Goal: Task Accomplishment & Management: Use online tool/utility

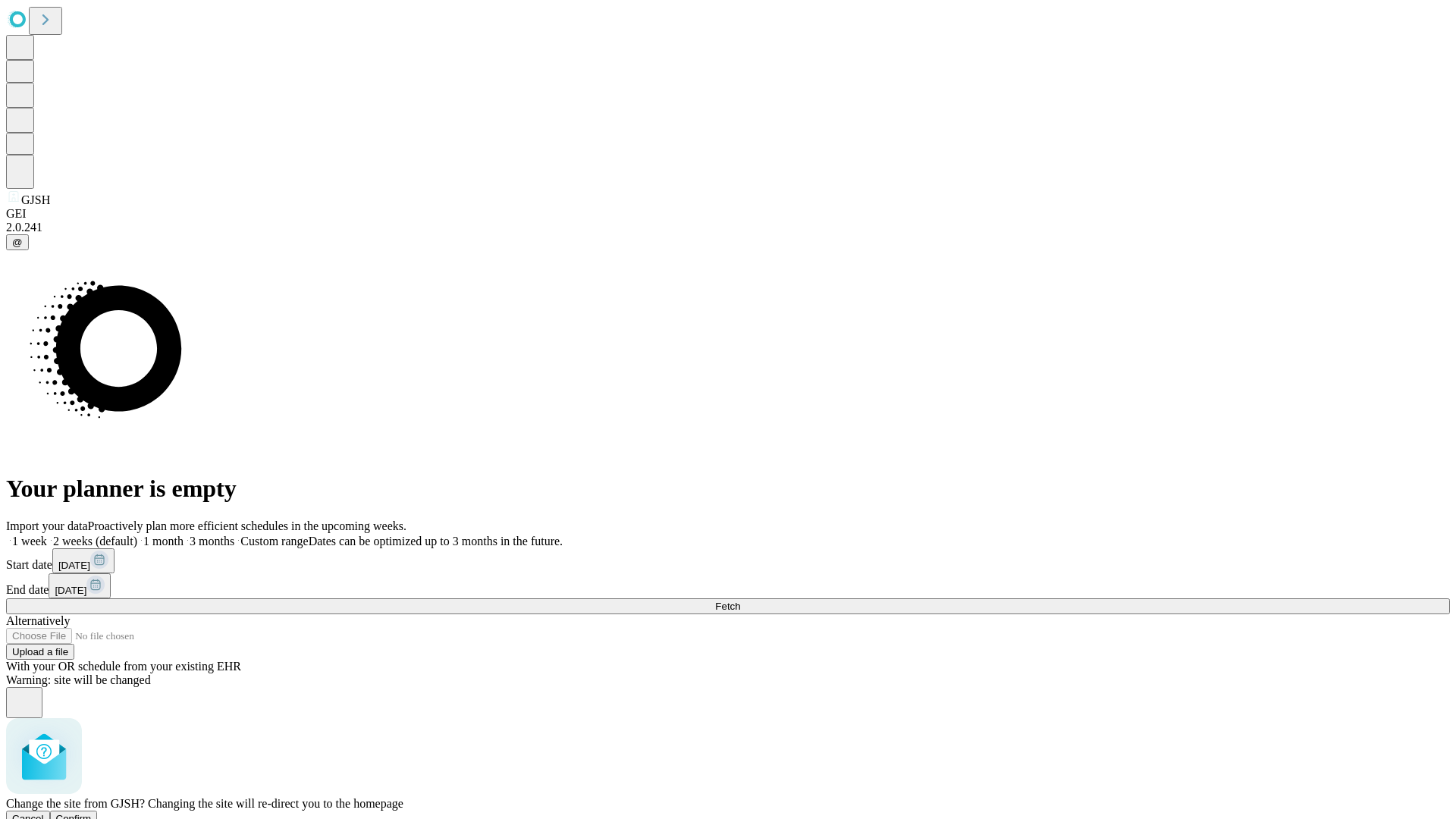
click at [92, 813] on span "Confirm" at bounding box center [74, 819] width 36 height 12
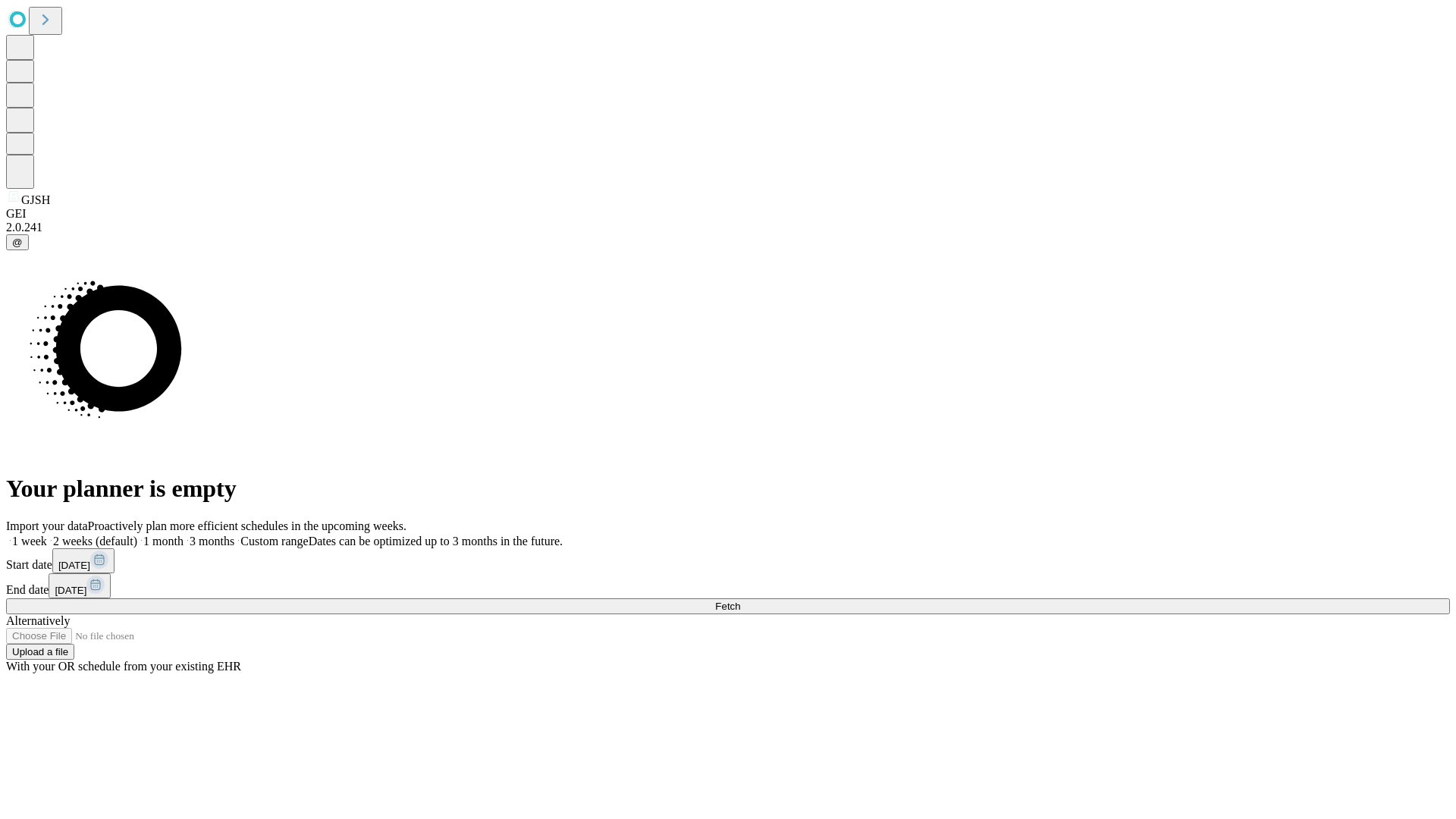
click at [47, 535] on label "1 week" at bounding box center [26, 541] width 41 height 13
click at [740, 601] on span "Fetch" at bounding box center [728, 607] width 25 height 12
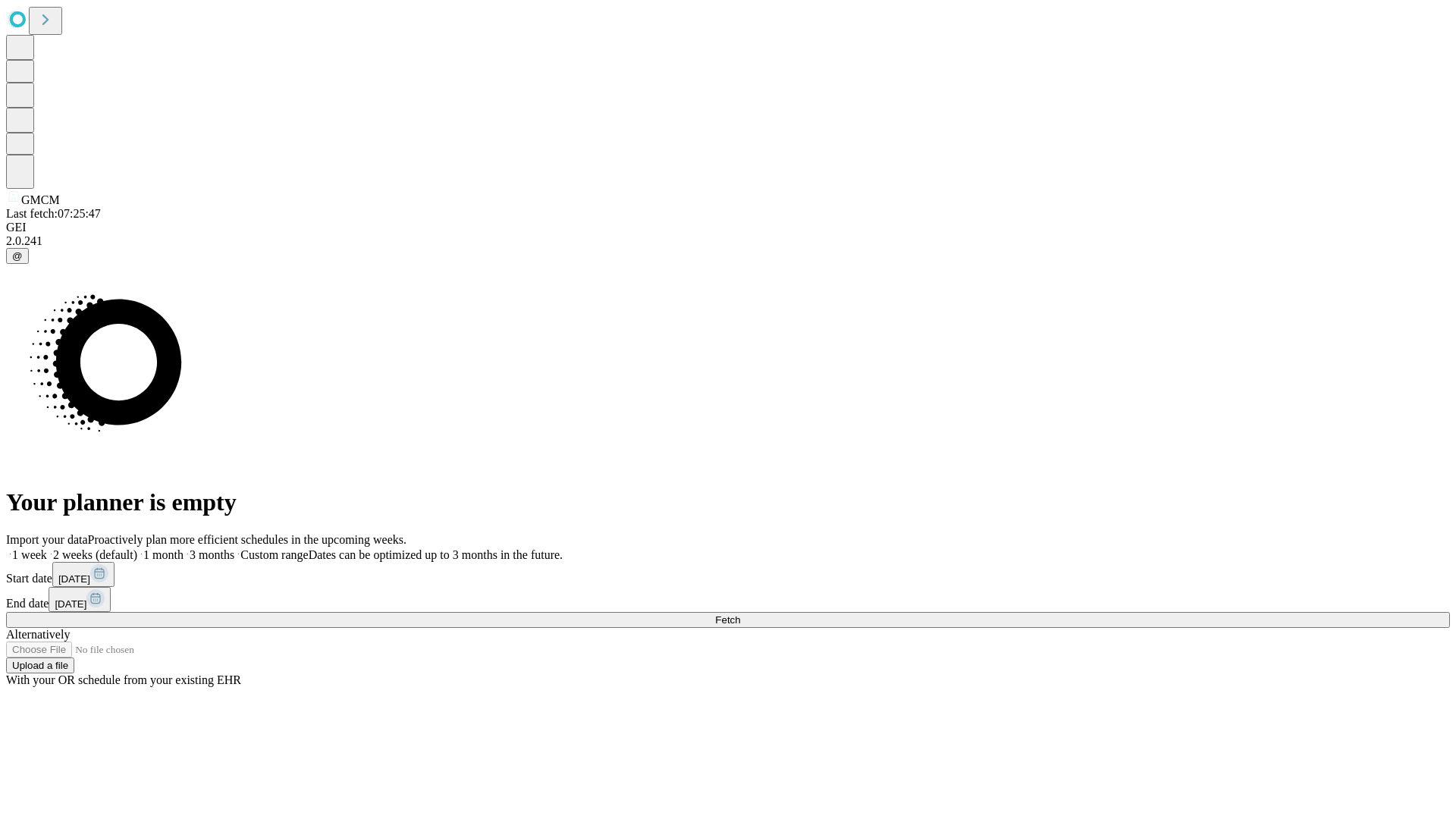
click at [47, 549] on label "1 week" at bounding box center [26, 555] width 41 height 13
click at [740, 614] on span "Fetch" at bounding box center [728, 620] width 25 height 12
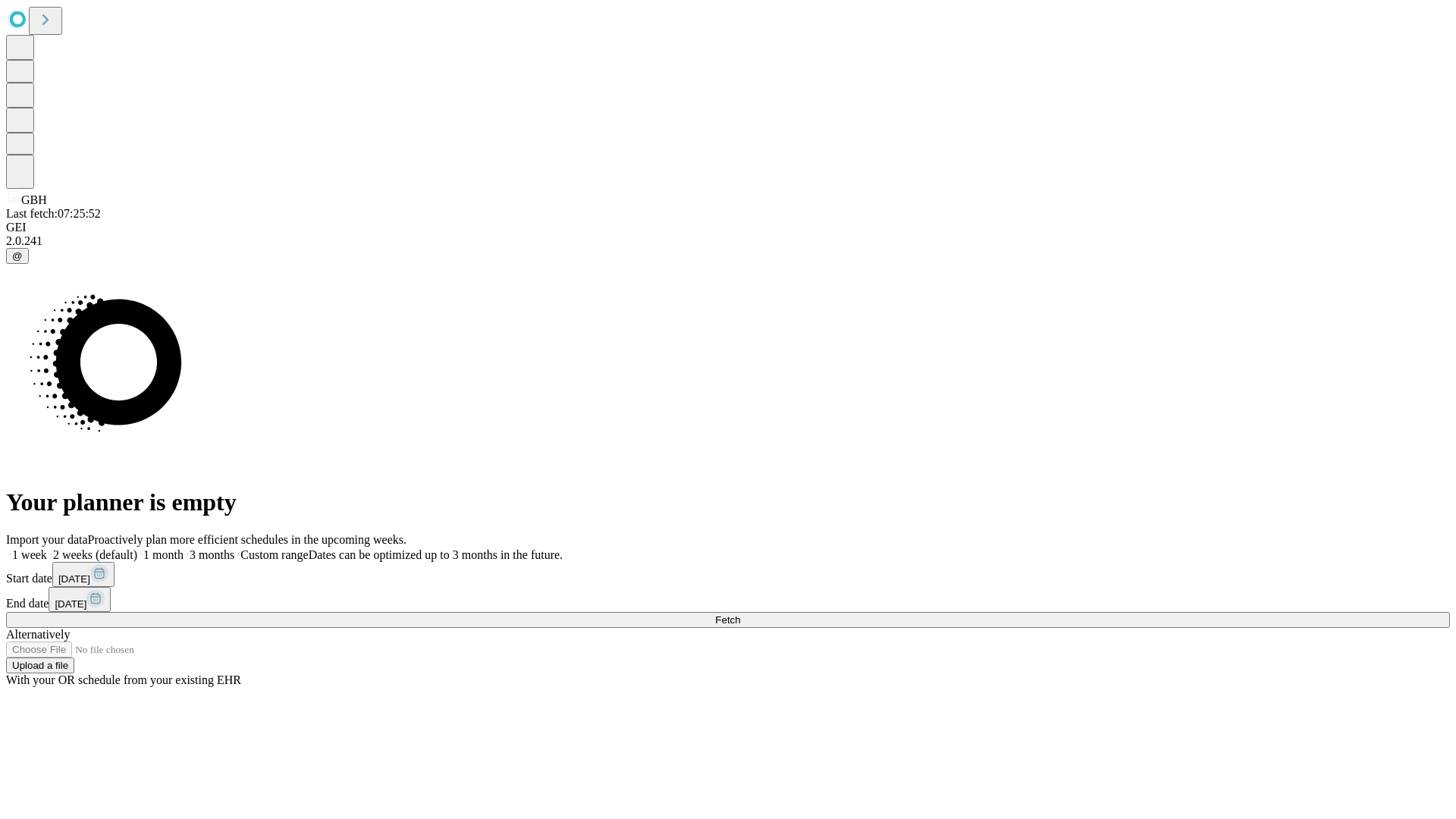
click at [47, 549] on label "1 week" at bounding box center [26, 555] width 41 height 13
click at [740, 614] on span "Fetch" at bounding box center [728, 620] width 25 height 12
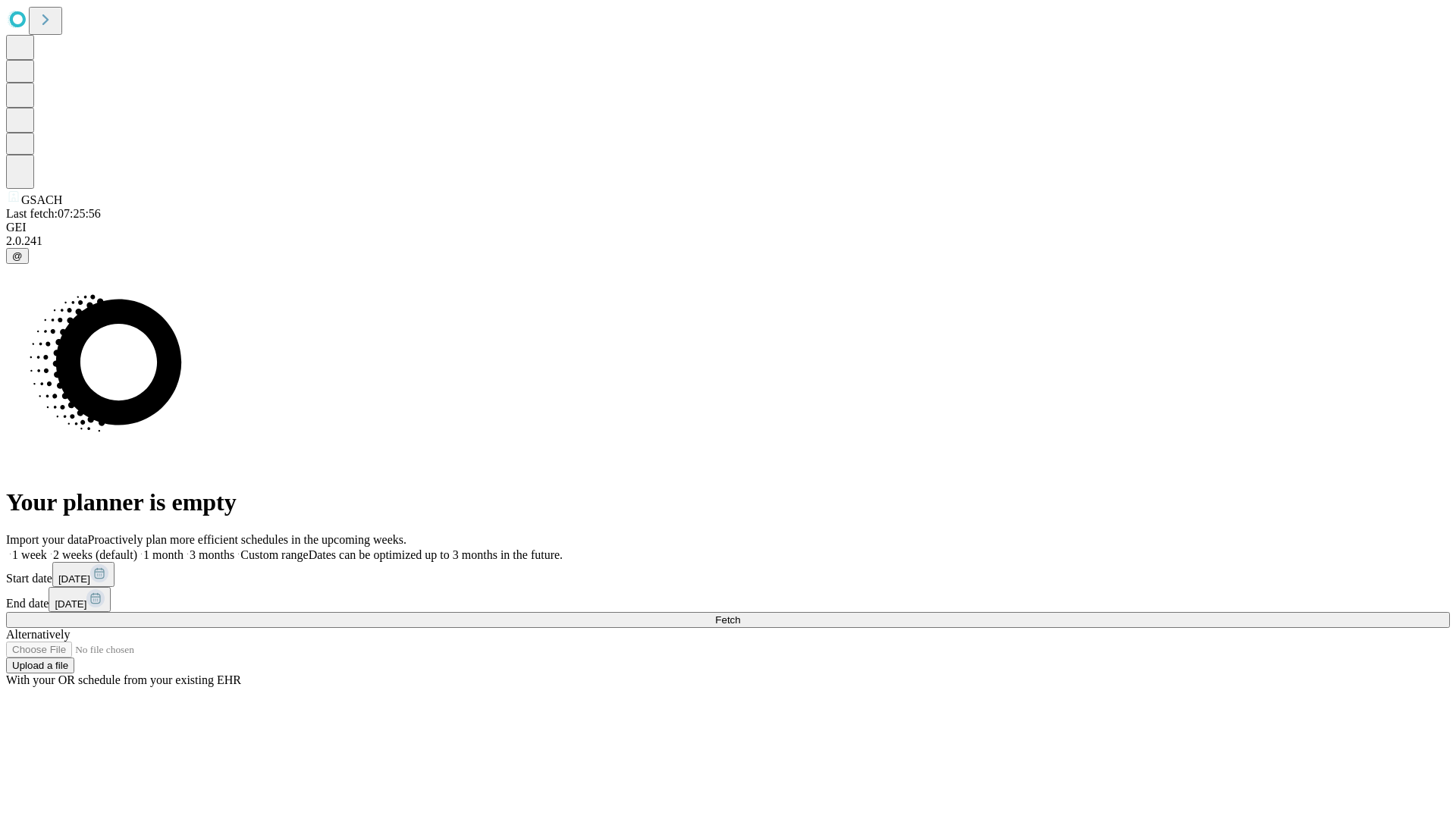
click at [47, 549] on label "1 week" at bounding box center [26, 555] width 41 height 13
click at [740, 614] on span "Fetch" at bounding box center [728, 620] width 25 height 12
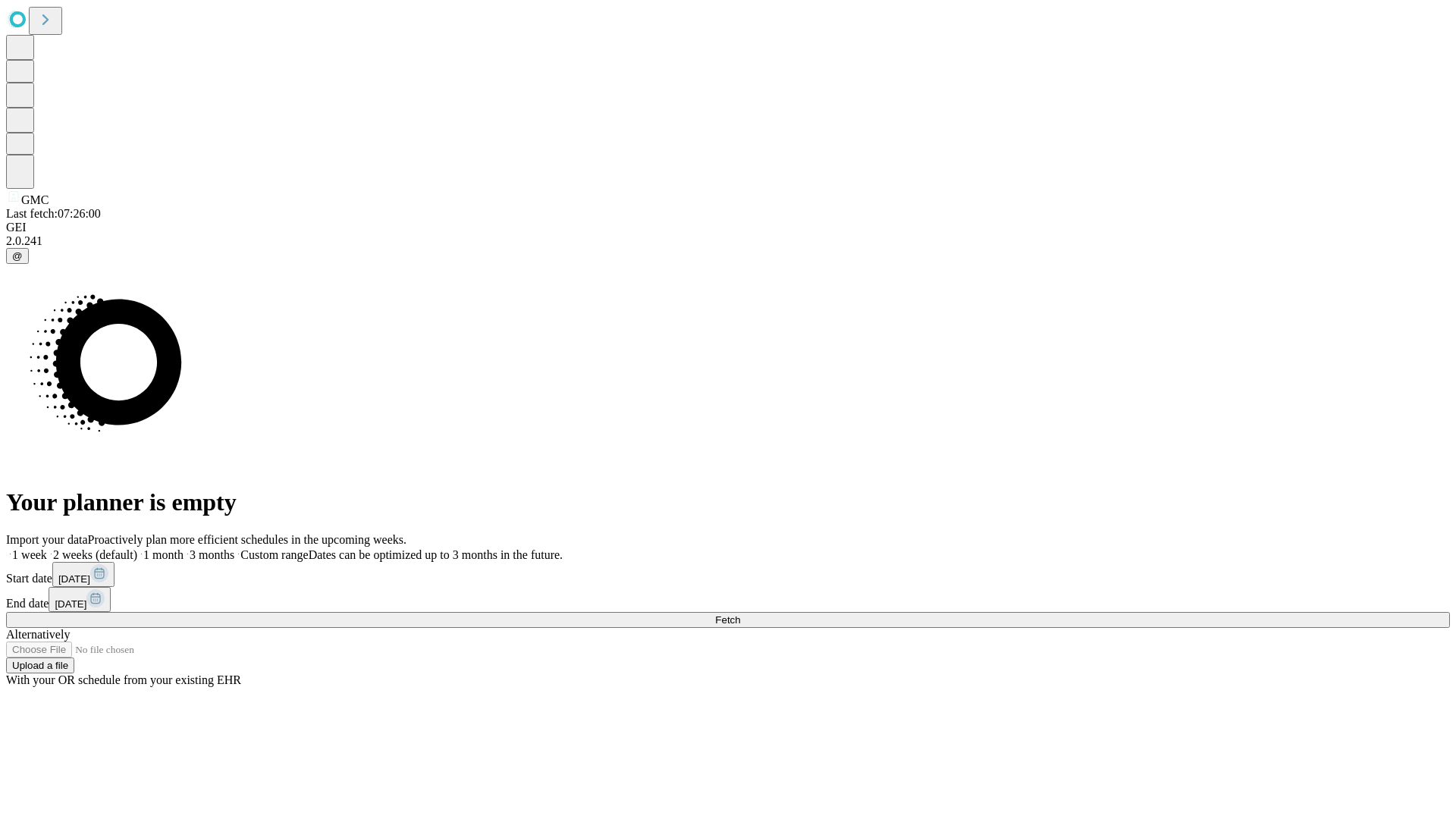
click at [47, 549] on label "1 week" at bounding box center [26, 555] width 41 height 13
click at [740, 614] on span "Fetch" at bounding box center [728, 620] width 25 height 12
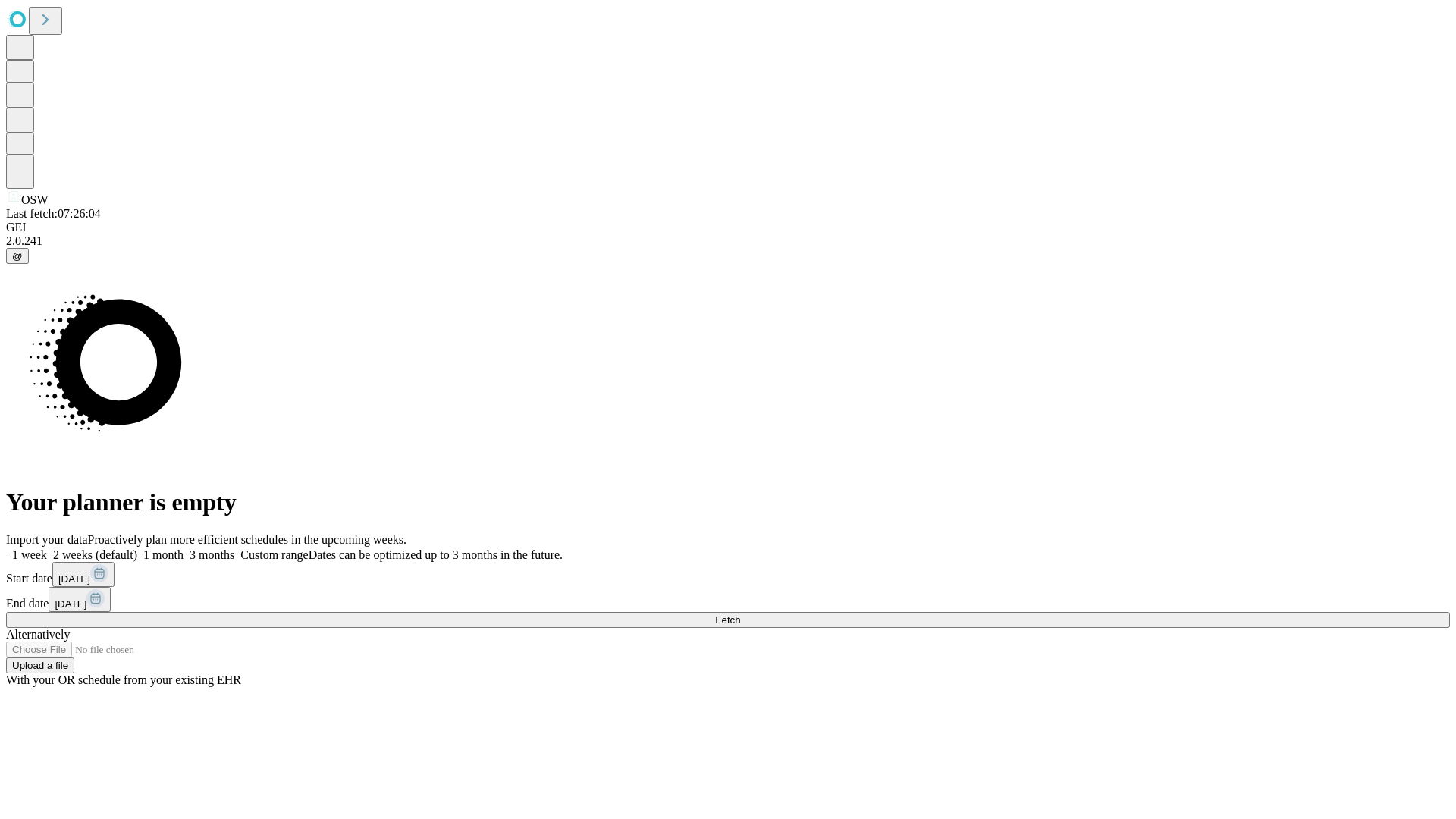
click at [47, 549] on label "1 week" at bounding box center [26, 555] width 41 height 13
click at [740, 614] on span "Fetch" at bounding box center [728, 620] width 25 height 12
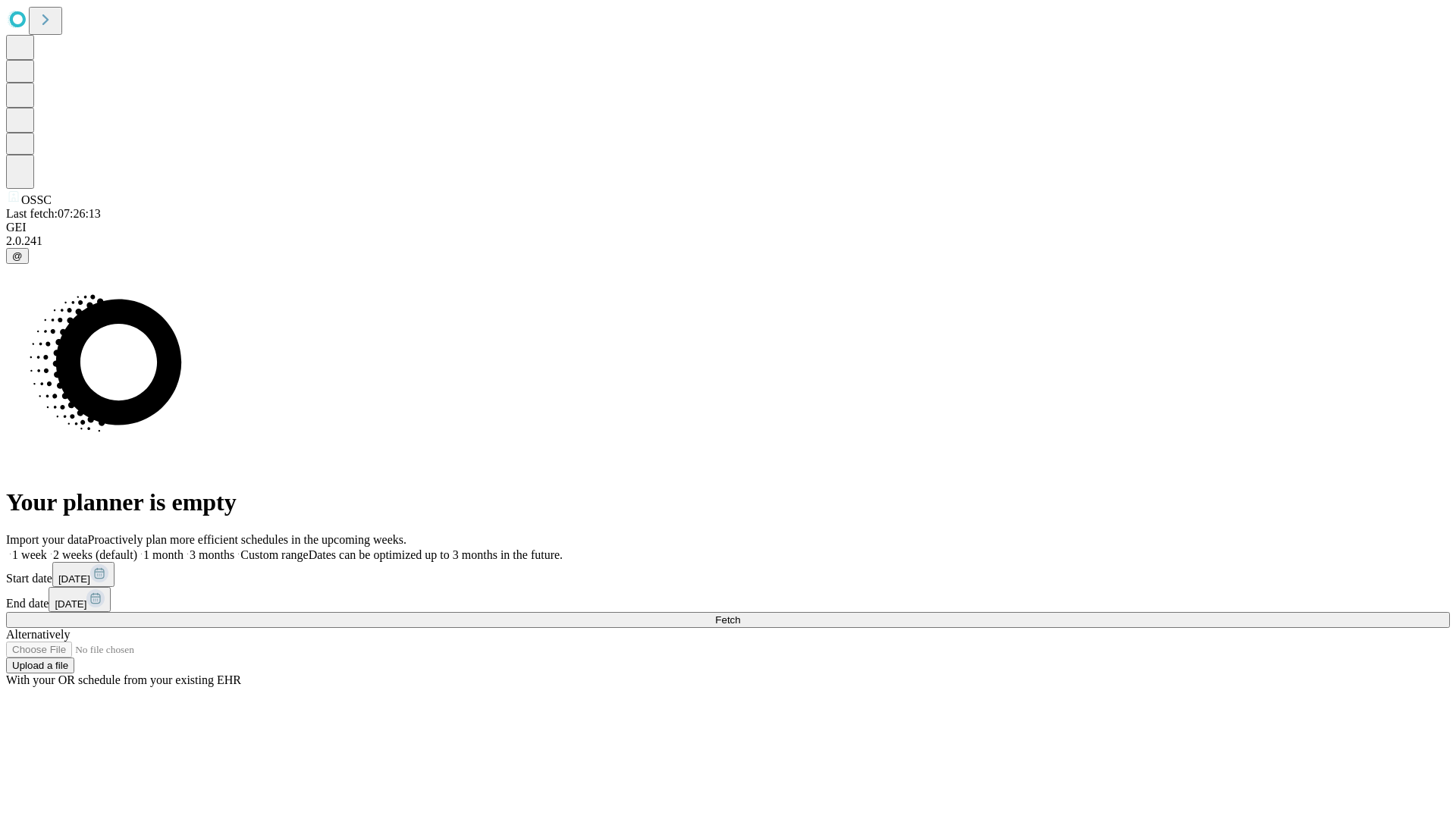
click at [740, 614] on span "Fetch" at bounding box center [728, 620] width 25 height 12
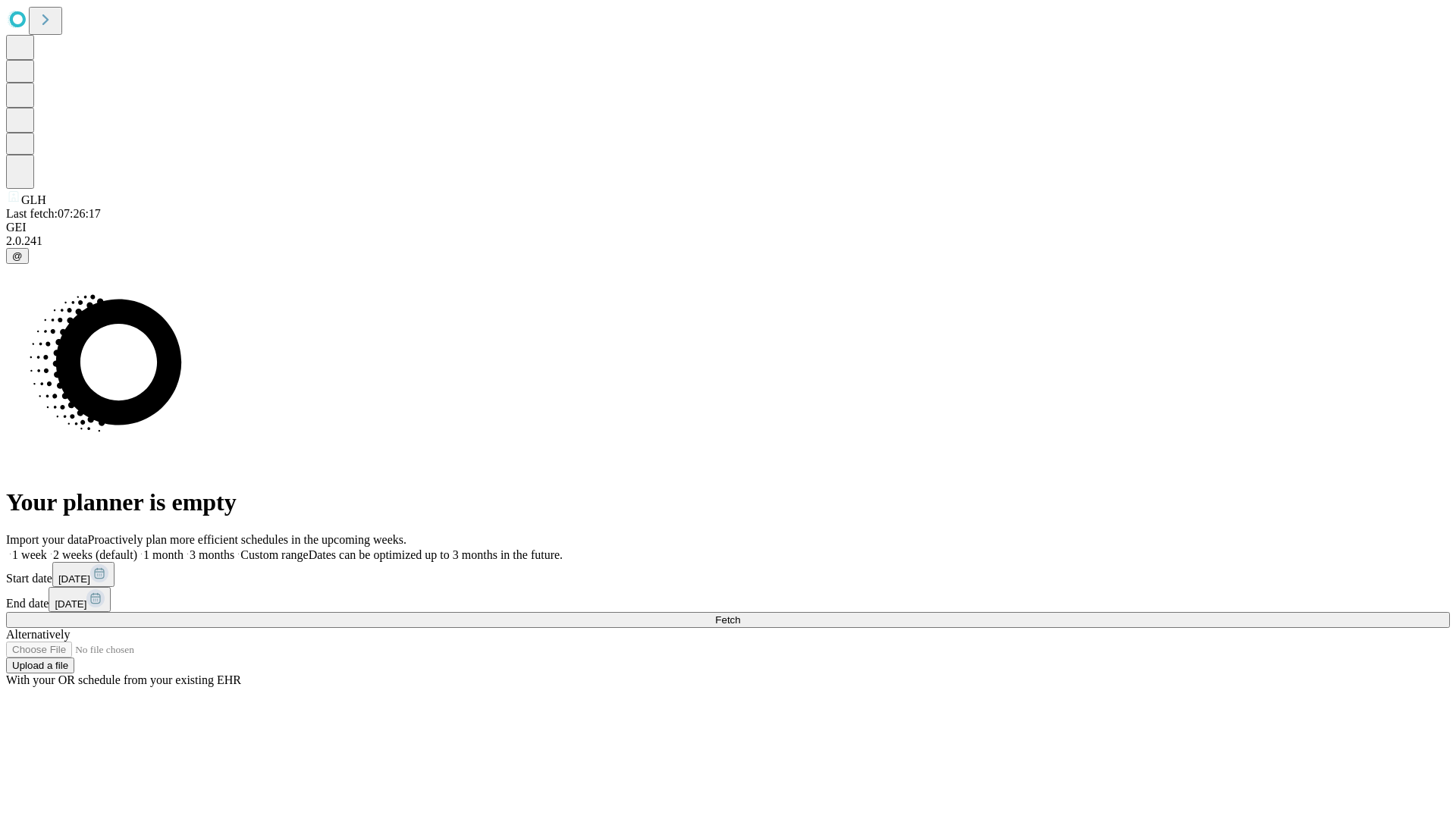
click at [47, 549] on label "1 week" at bounding box center [26, 555] width 41 height 13
click at [740, 614] on span "Fetch" at bounding box center [728, 620] width 25 height 12
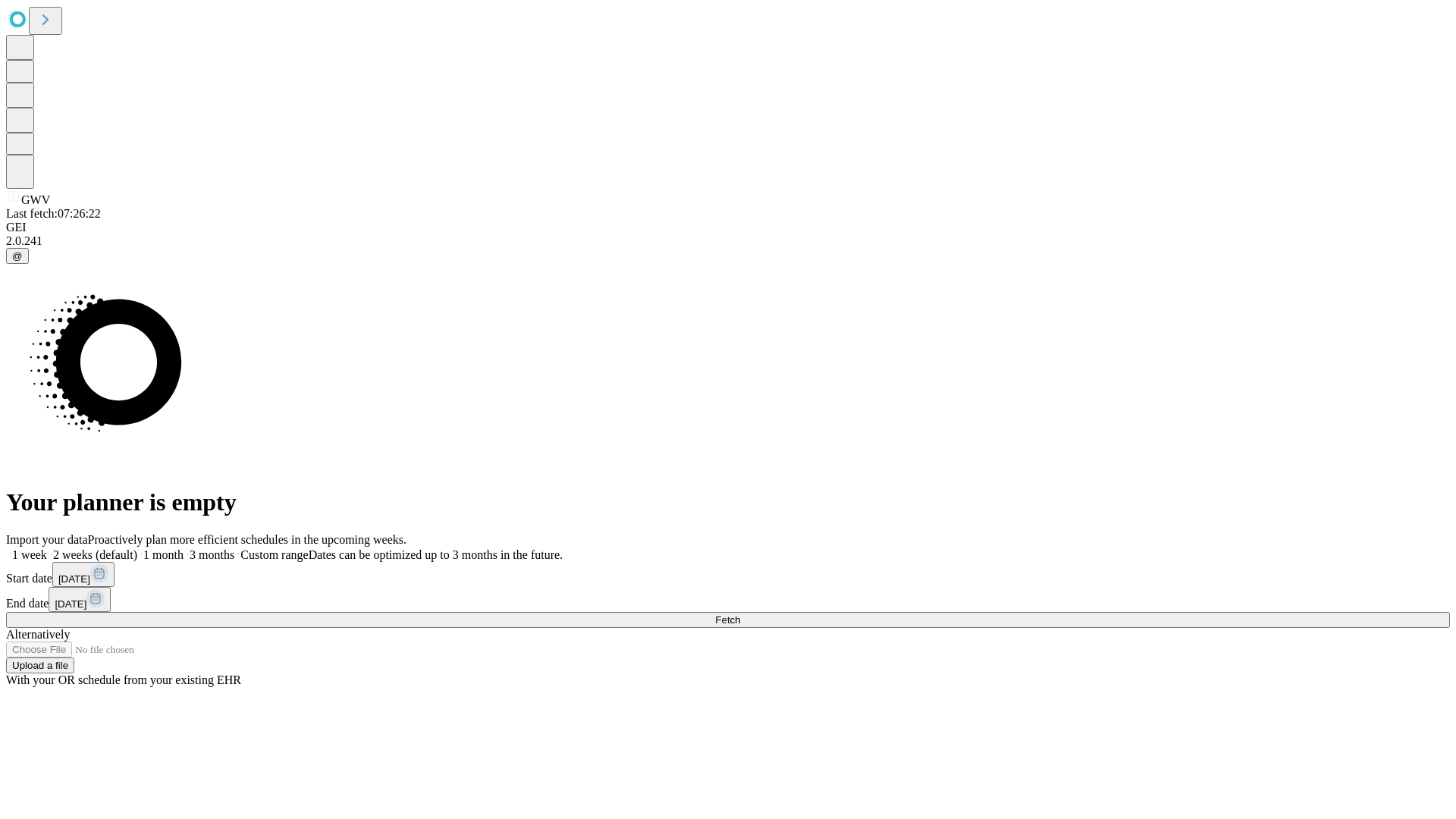
click at [47, 549] on label "1 week" at bounding box center [26, 555] width 41 height 13
click at [740, 614] on span "Fetch" at bounding box center [728, 620] width 25 height 12
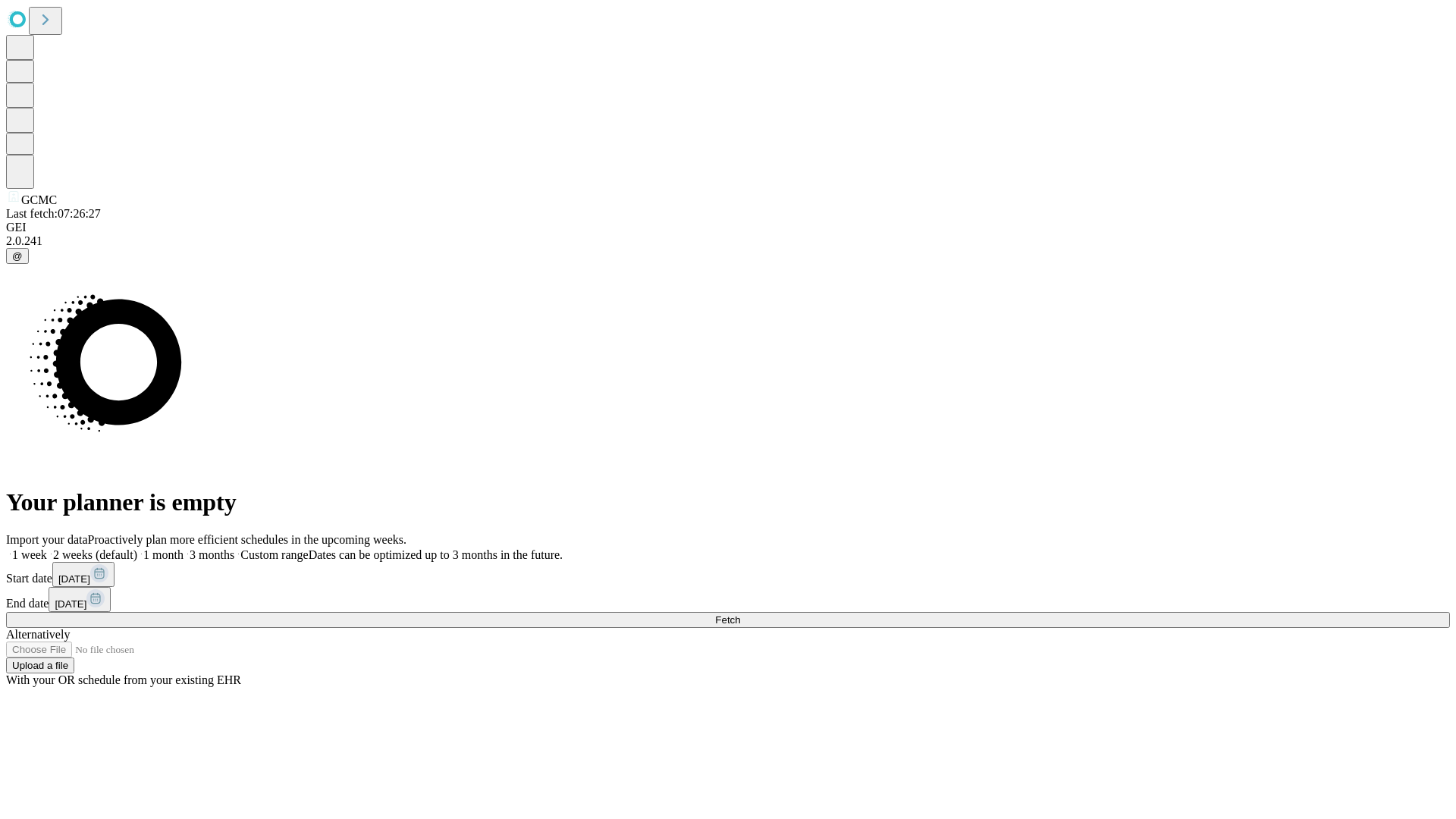
click at [47, 549] on label "1 week" at bounding box center [26, 555] width 41 height 13
click at [740, 614] on span "Fetch" at bounding box center [728, 620] width 25 height 12
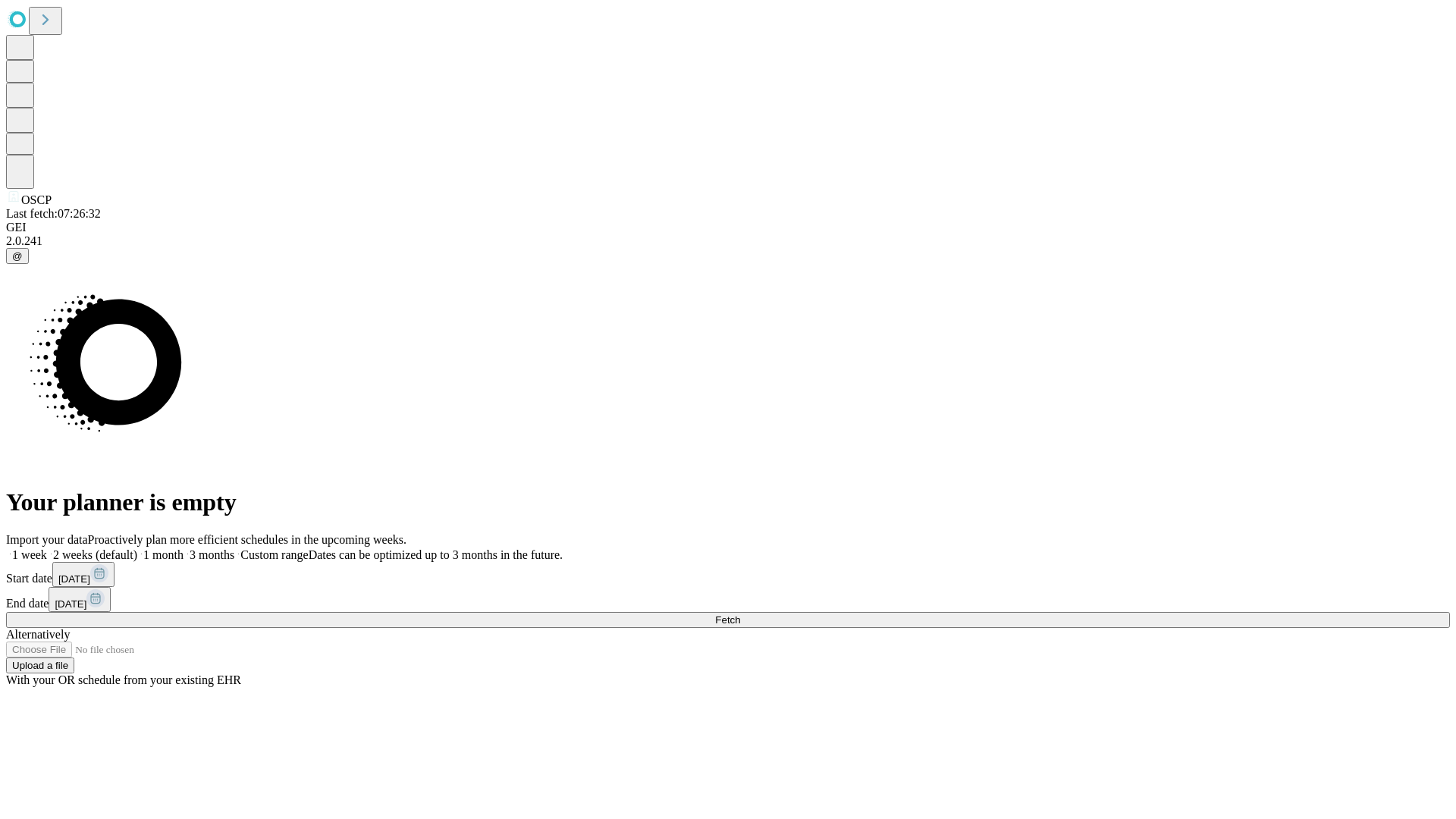
click at [47, 549] on label "1 week" at bounding box center [26, 555] width 41 height 13
click at [740, 614] on span "Fetch" at bounding box center [728, 620] width 25 height 12
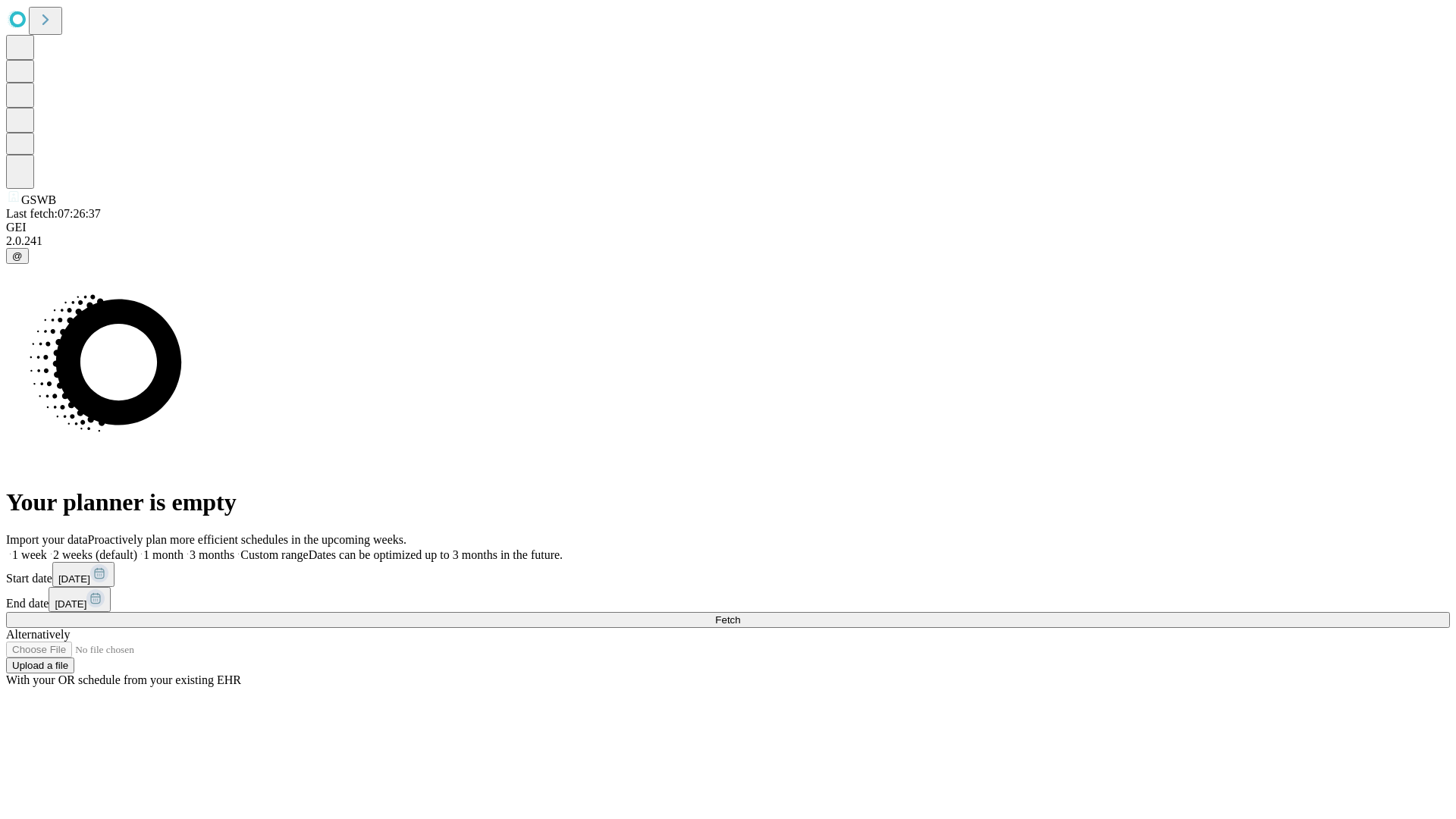
click at [47, 549] on label "1 week" at bounding box center [26, 555] width 41 height 13
click at [740, 614] on span "Fetch" at bounding box center [728, 620] width 25 height 12
